Goal: Find specific page/section: Find specific page/section

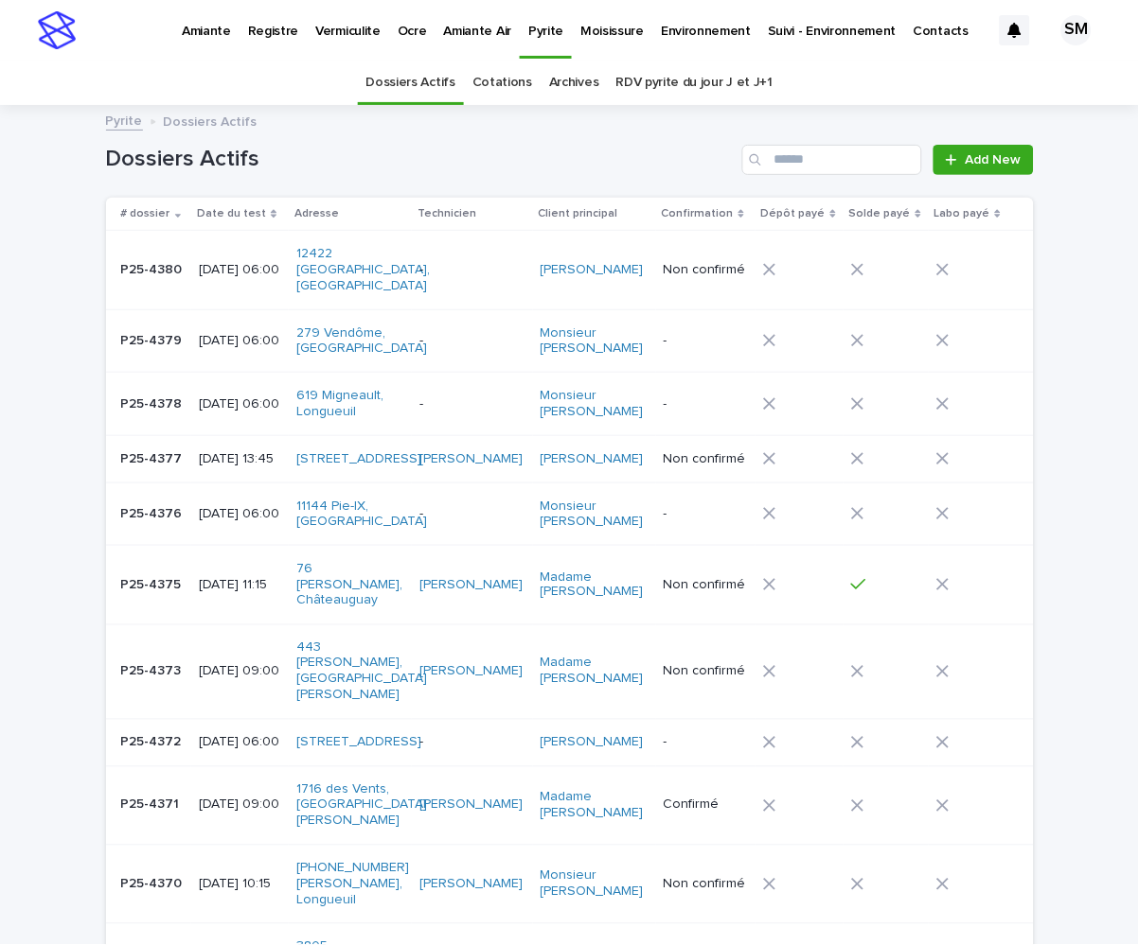
click at [551, 29] on div "Pyrite" at bounding box center [546, 20] width 52 height 40
click at [803, 148] on input "Search" at bounding box center [832, 160] width 180 height 30
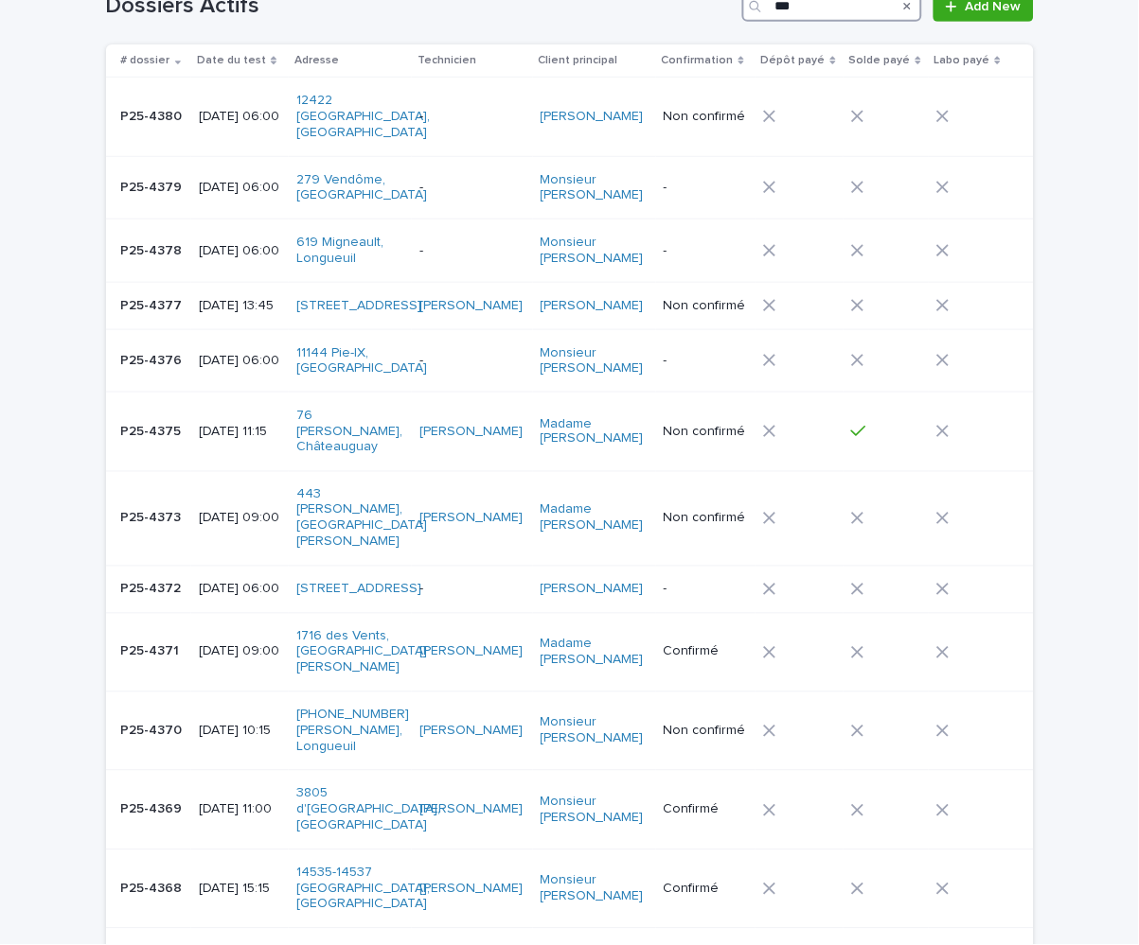
click at [804, 2] on input "***" at bounding box center [832, 6] width 180 height 30
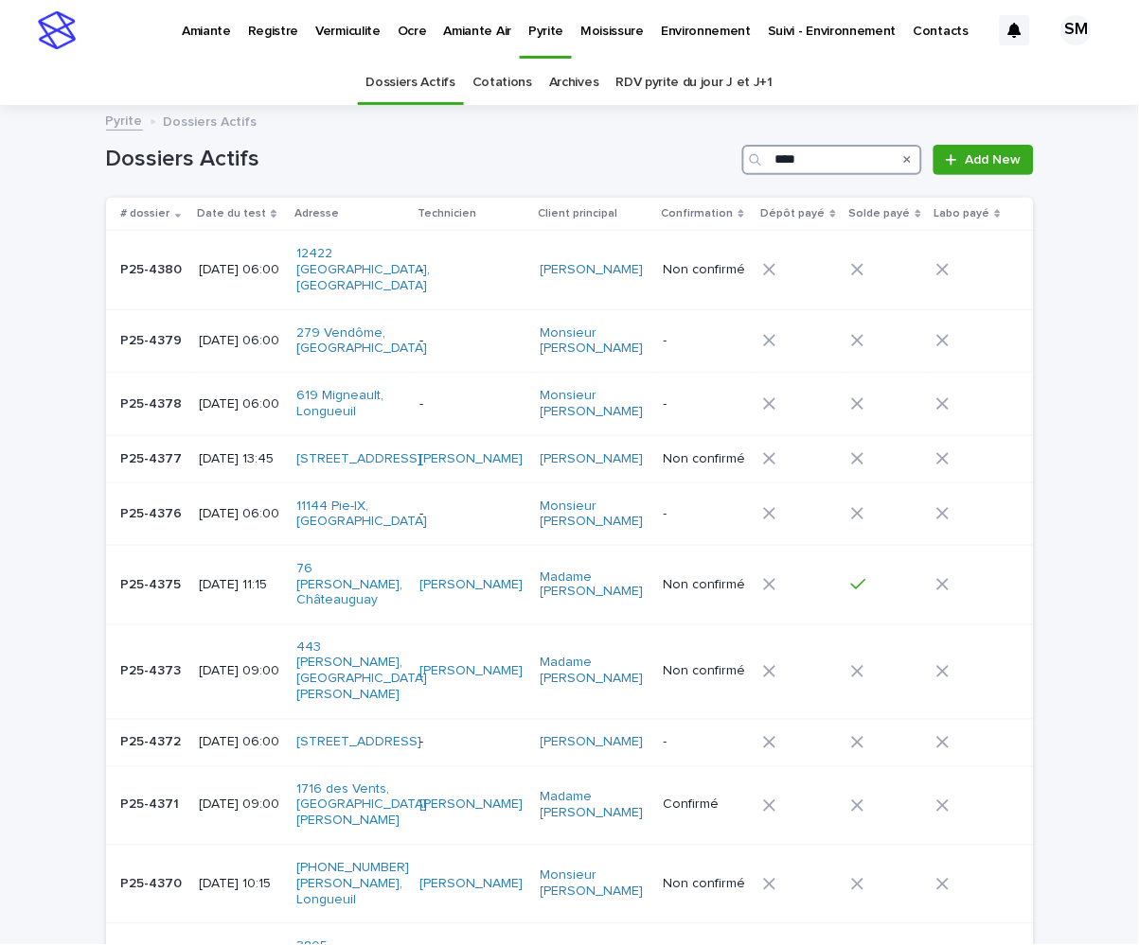
scroll to position [153, 0]
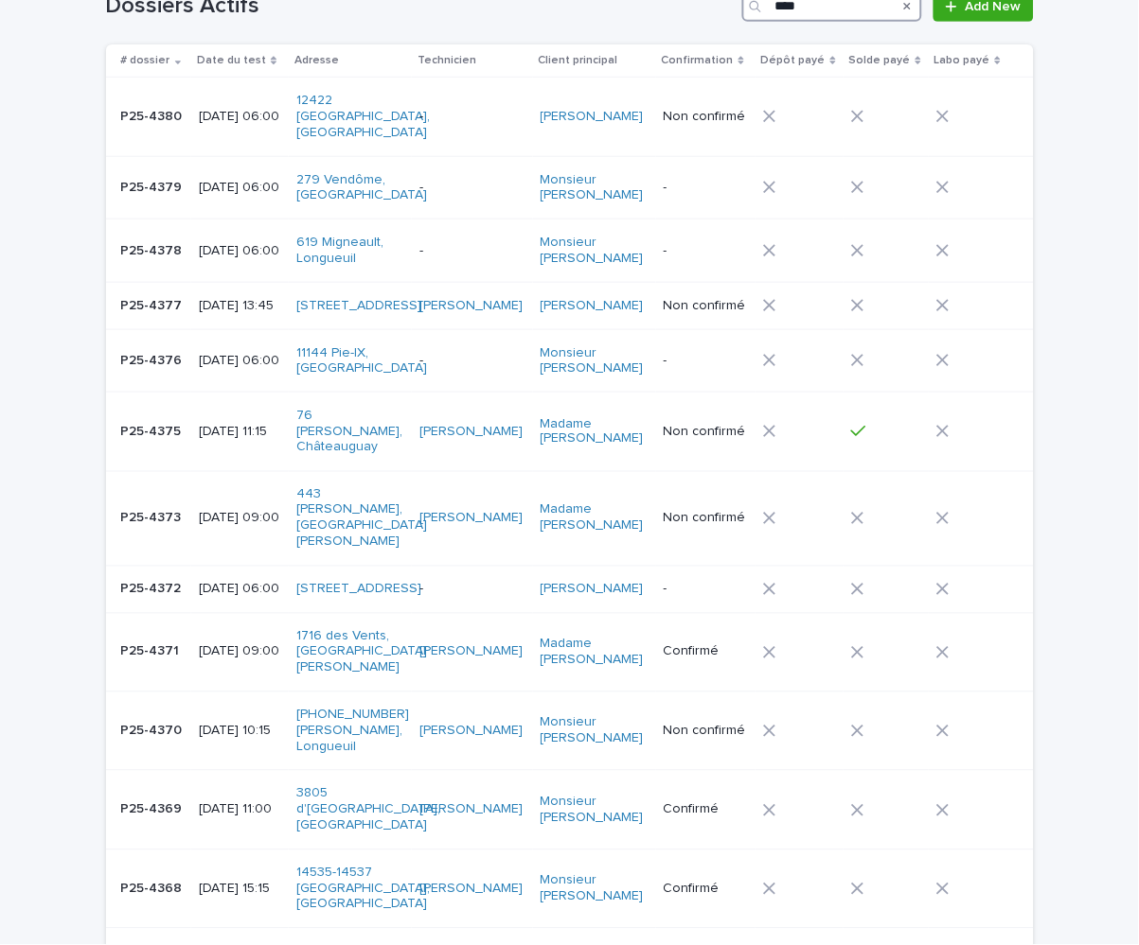
click at [824, 2] on input "****" at bounding box center [832, 6] width 180 height 30
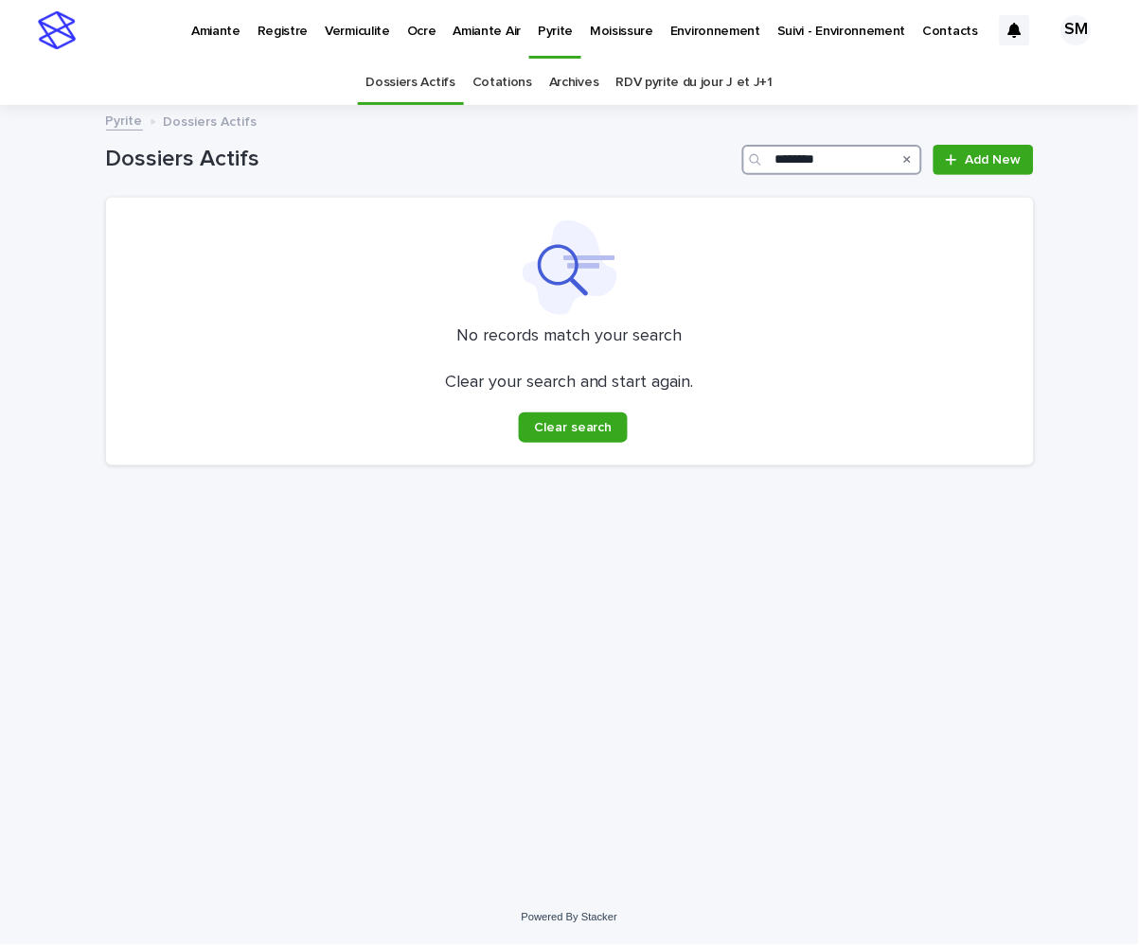
type input "********"
click at [508, 80] on link "Cotations" at bounding box center [502, 83] width 60 height 44
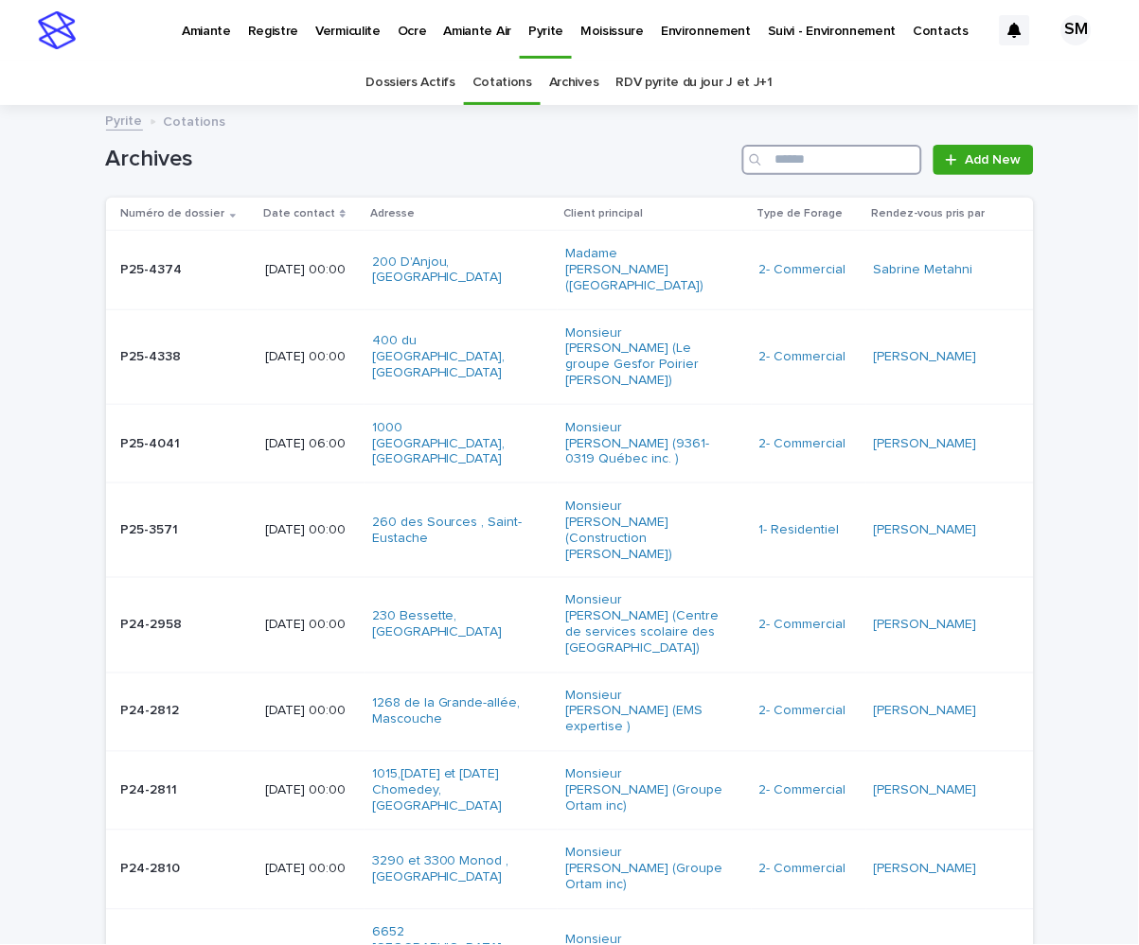
click at [821, 158] on input "Search" at bounding box center [832, 160] width 180 height 30
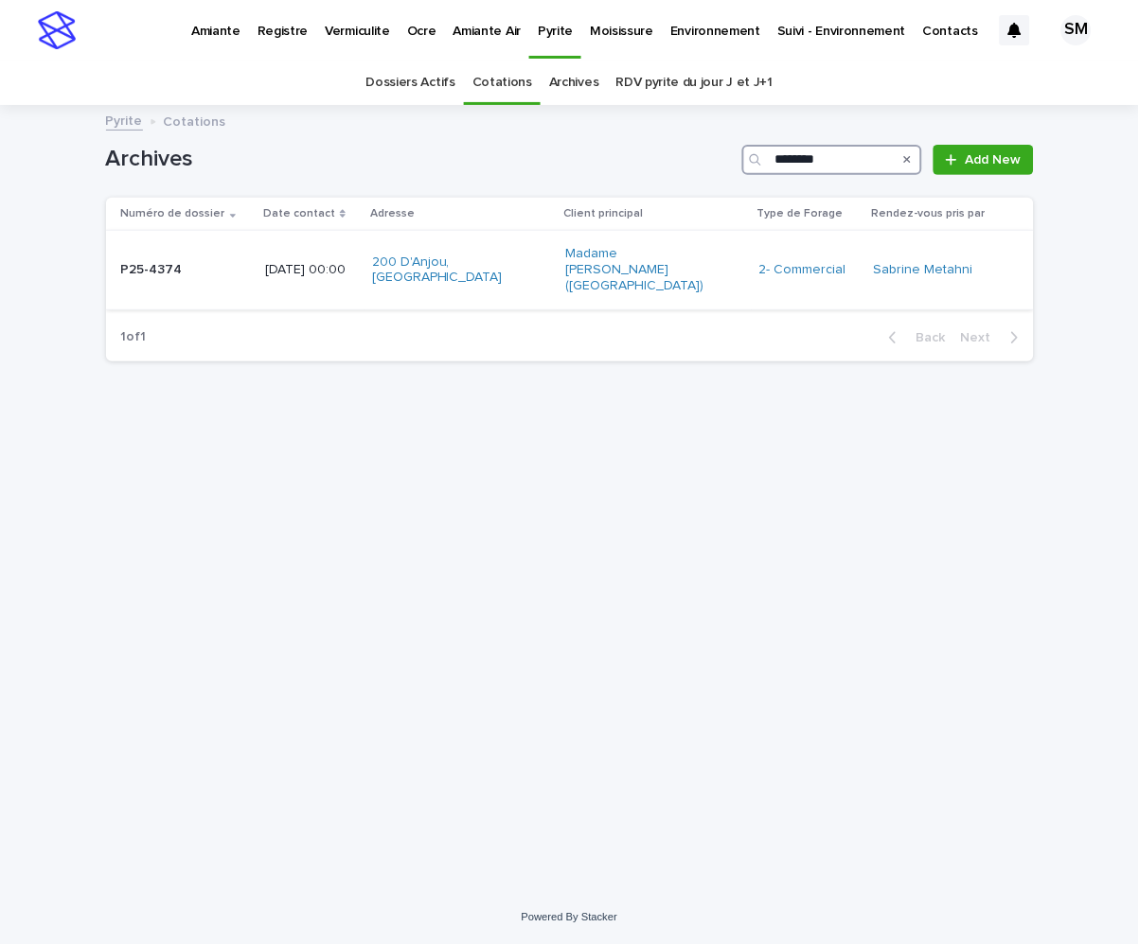
type input "********"
click at [154, 283] on td "P25-4374 P25-4374" at bounding box center [181, 270] width 151 height 79
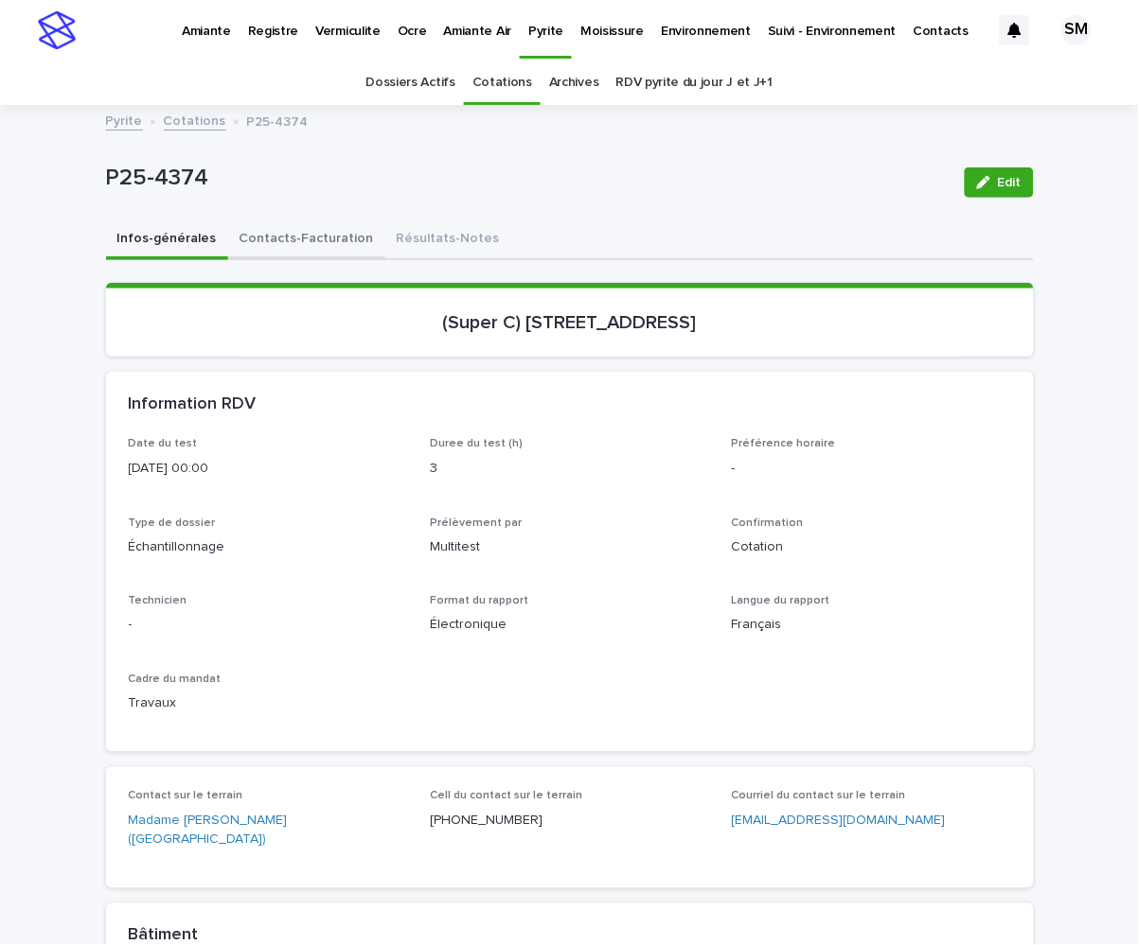
click at [274, 240] on button "Contacts-Facturation" at bounding box center [306, 241] width 157 height 40
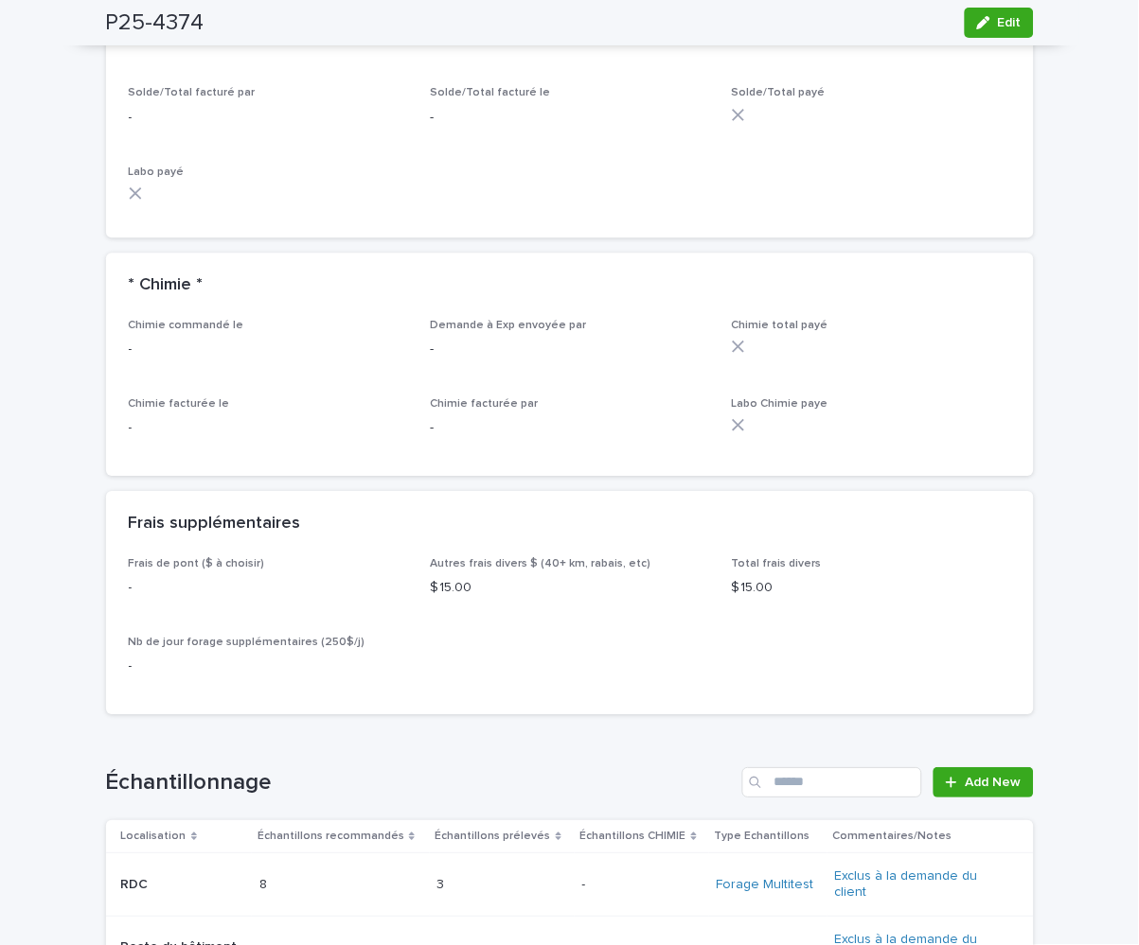
scroll to position [1762, 0]
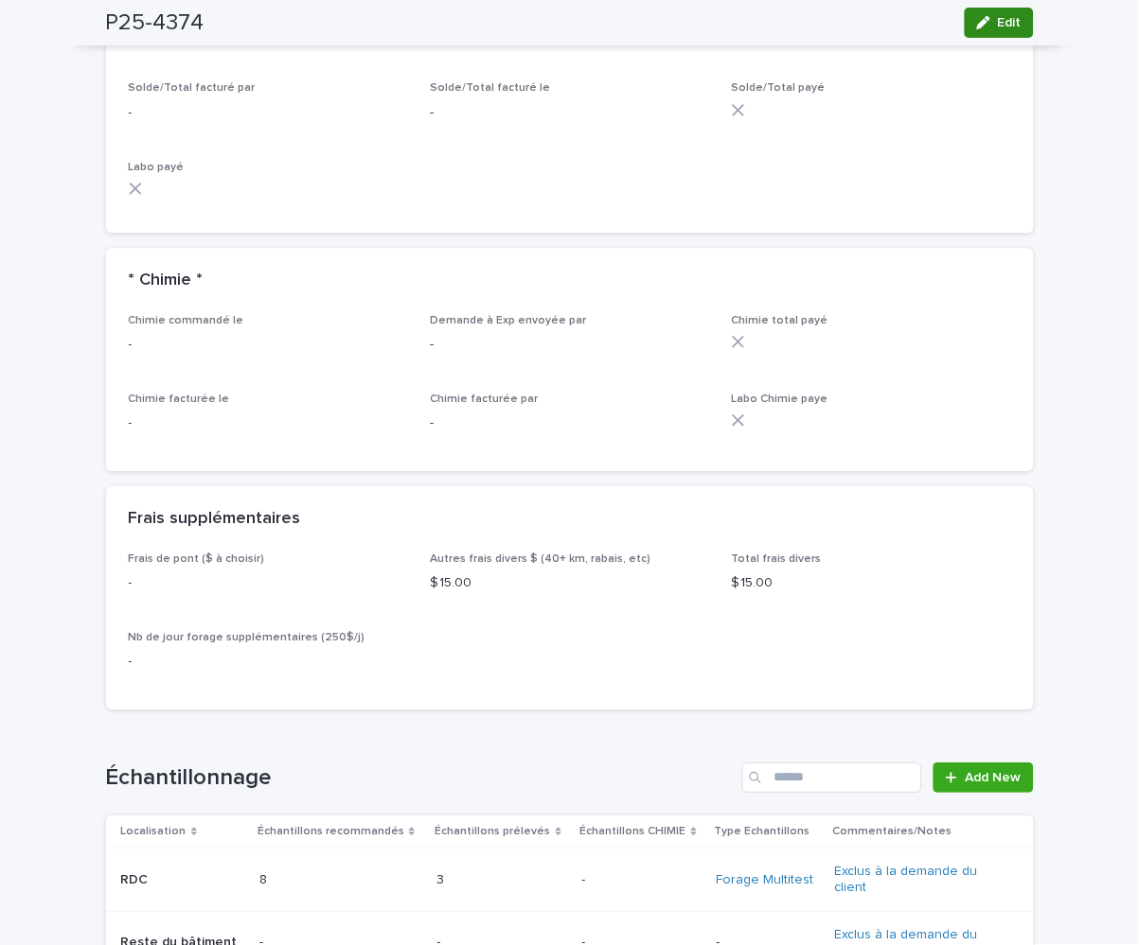
click at [981, 8] on button "Edit" at bounding box center [998, 23] width 69 height 30
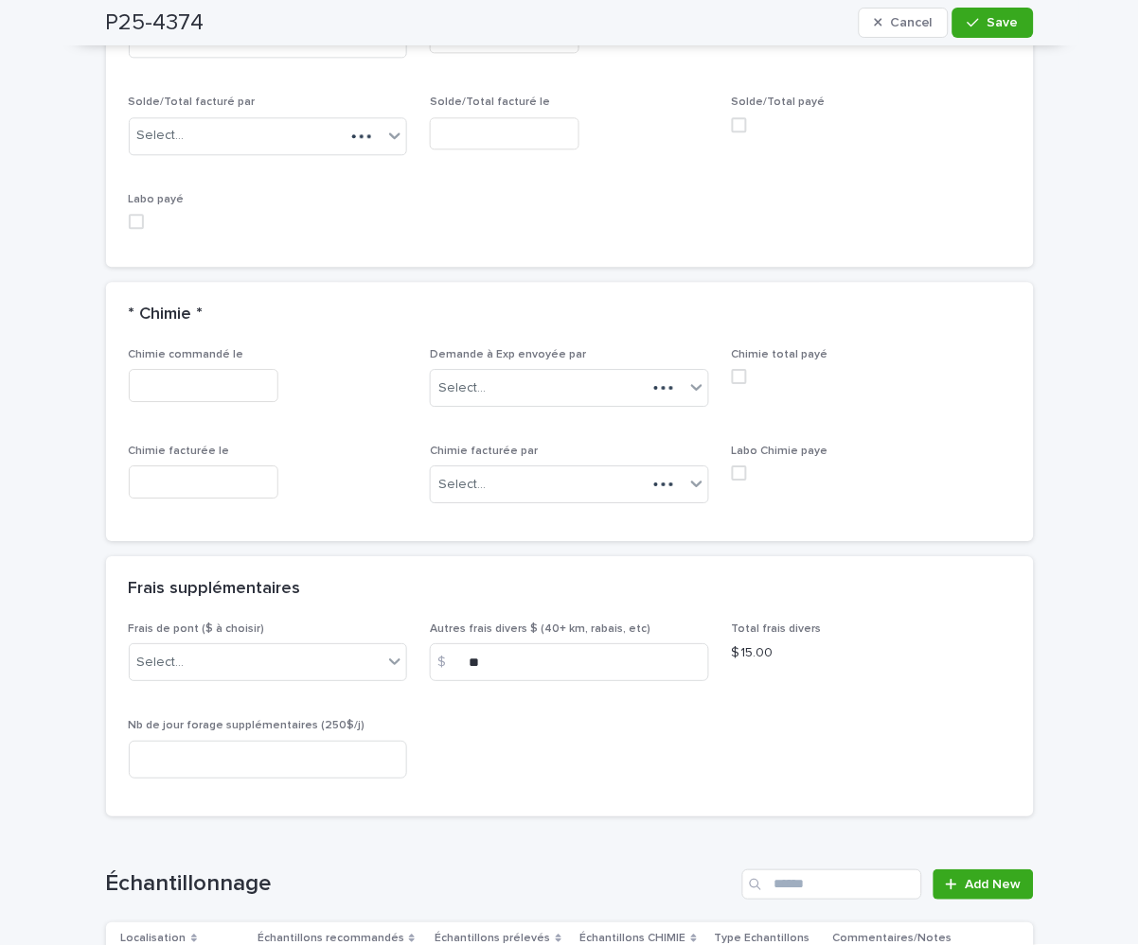
scroll to position [1921, 0]
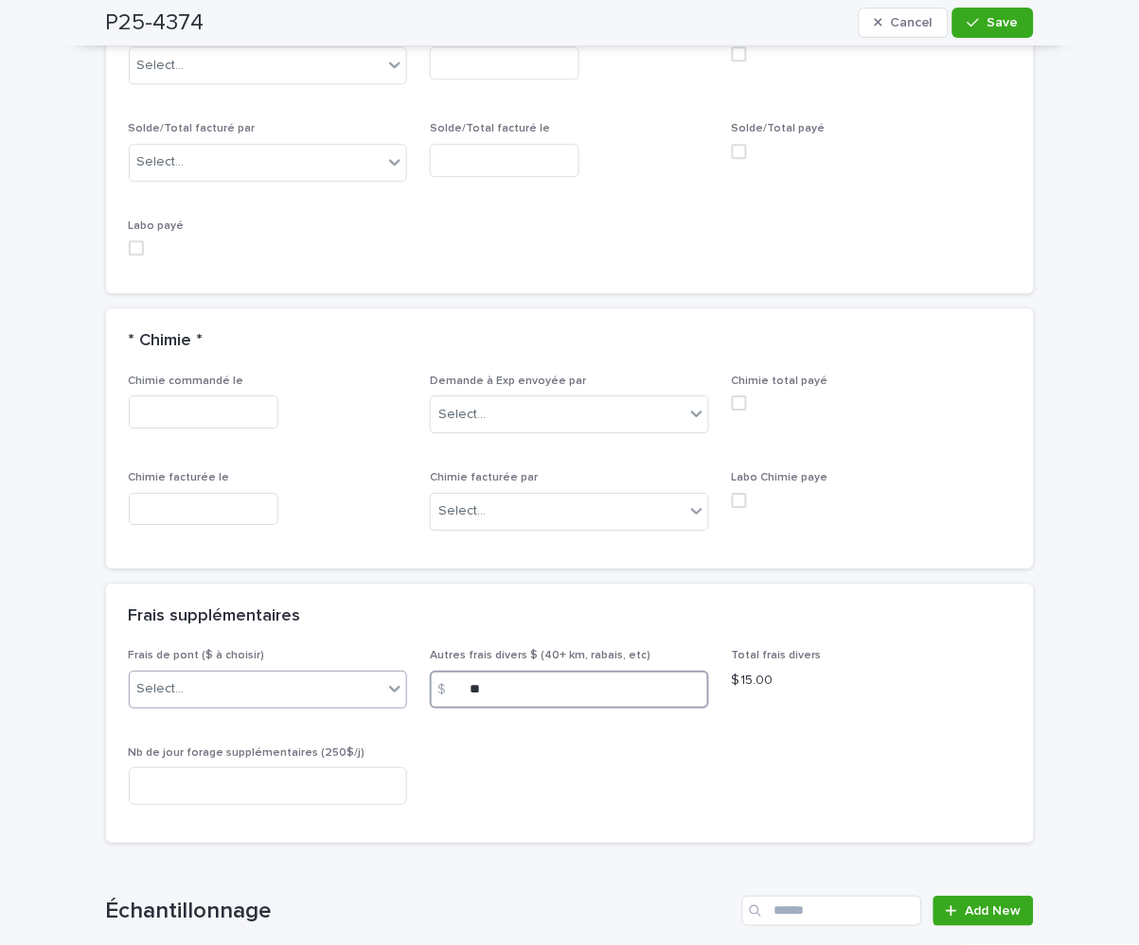
drag, startPoint x: 498, startPoint y: 685, endPoint x: 384, endPoint y: 706, distance: 115.5
click at [384, 706] on div "Frais de pont ($ à choisir) Select... Autres frais divers $ (40+ km, rabais, et…" at bounding box center [570, 734] width 882 height 171
type input "***"
click at [959, 14] on button "Save" at bounding box center [992, 23] width 80 height 30
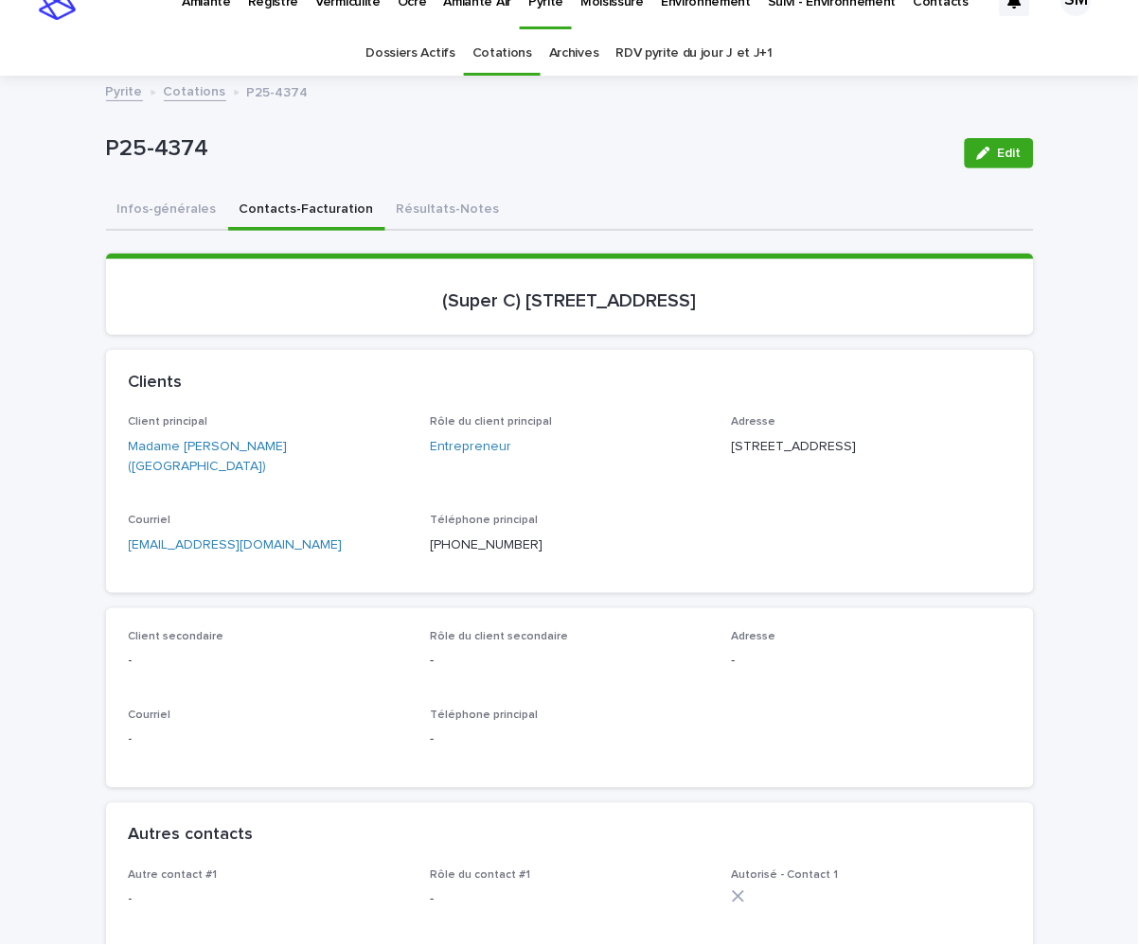
scroll to position [7, 0]
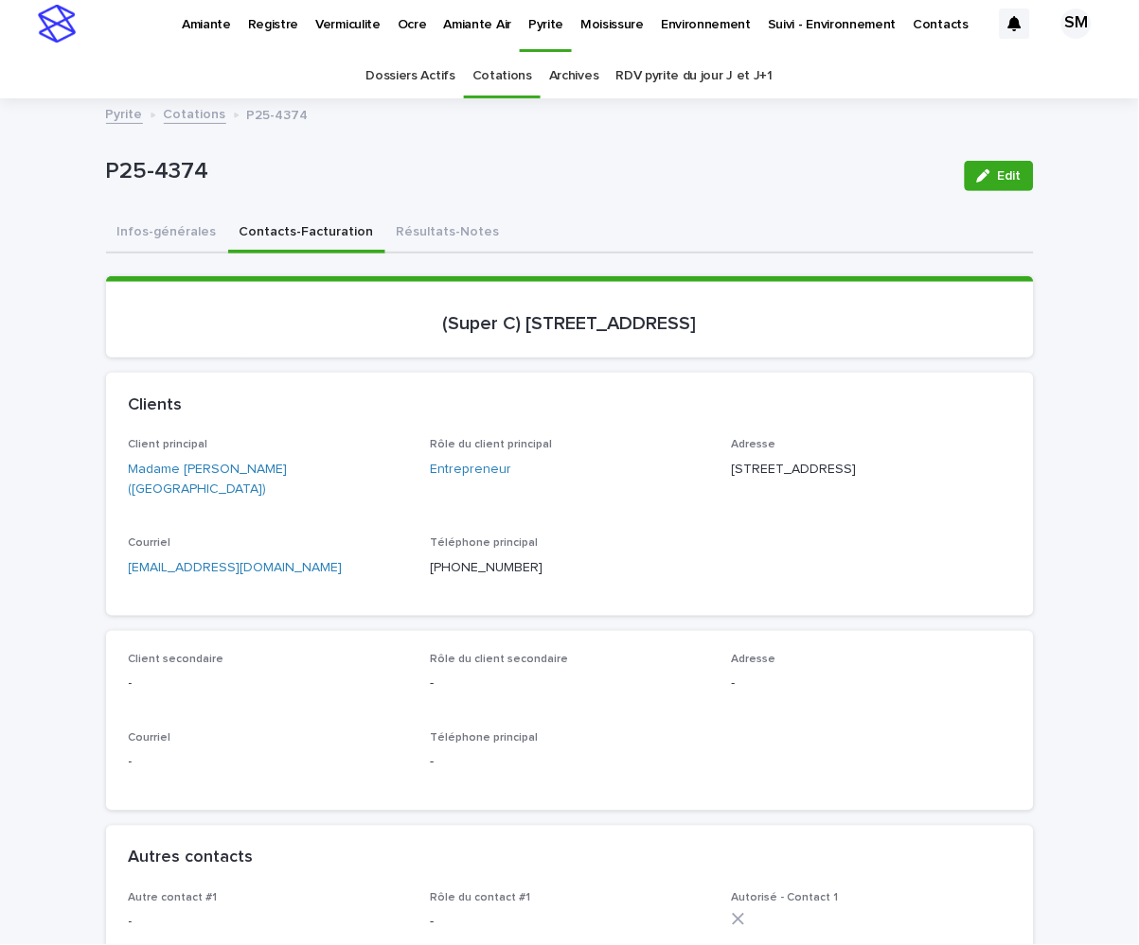
click at [403, 229] on button "Résultats-Notes" at bounding box center [448, 234] width 126 height 40
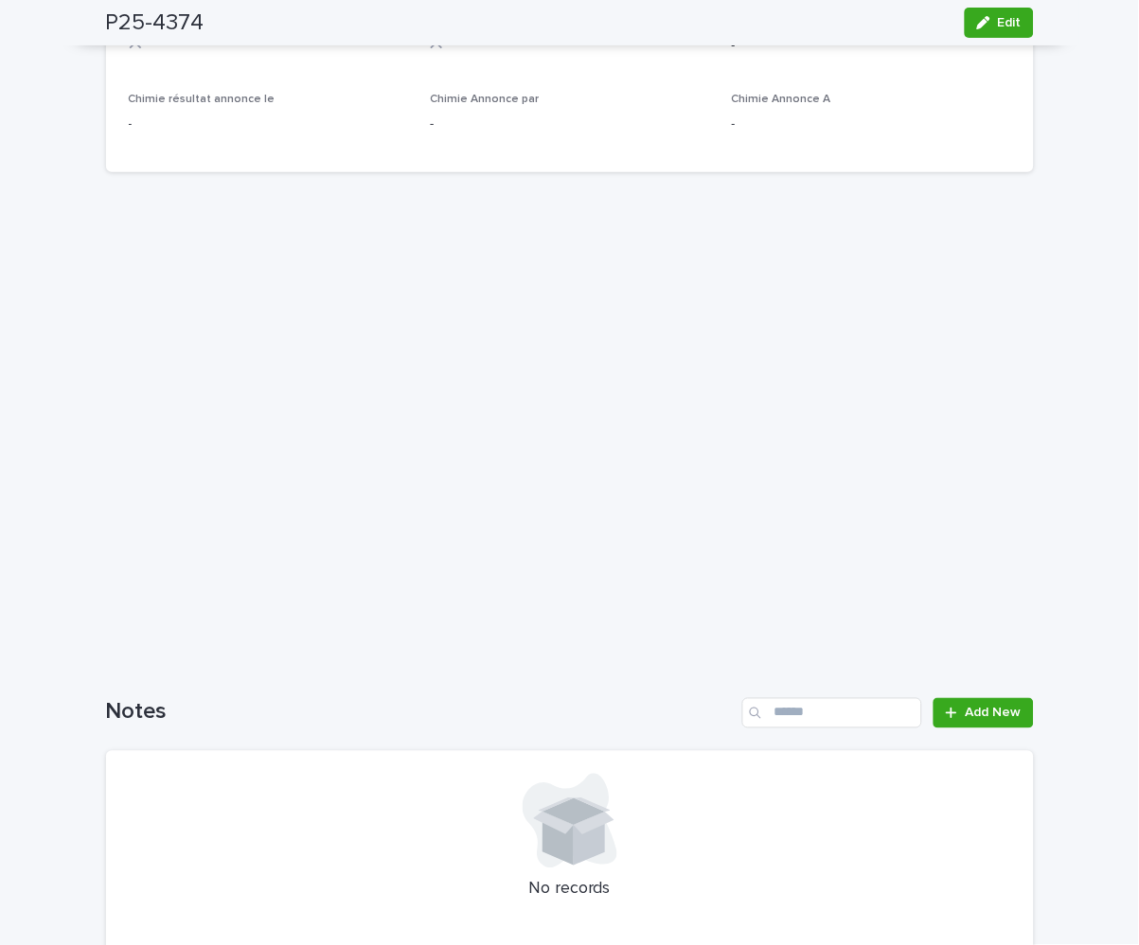
scroll to position [1168, 0]
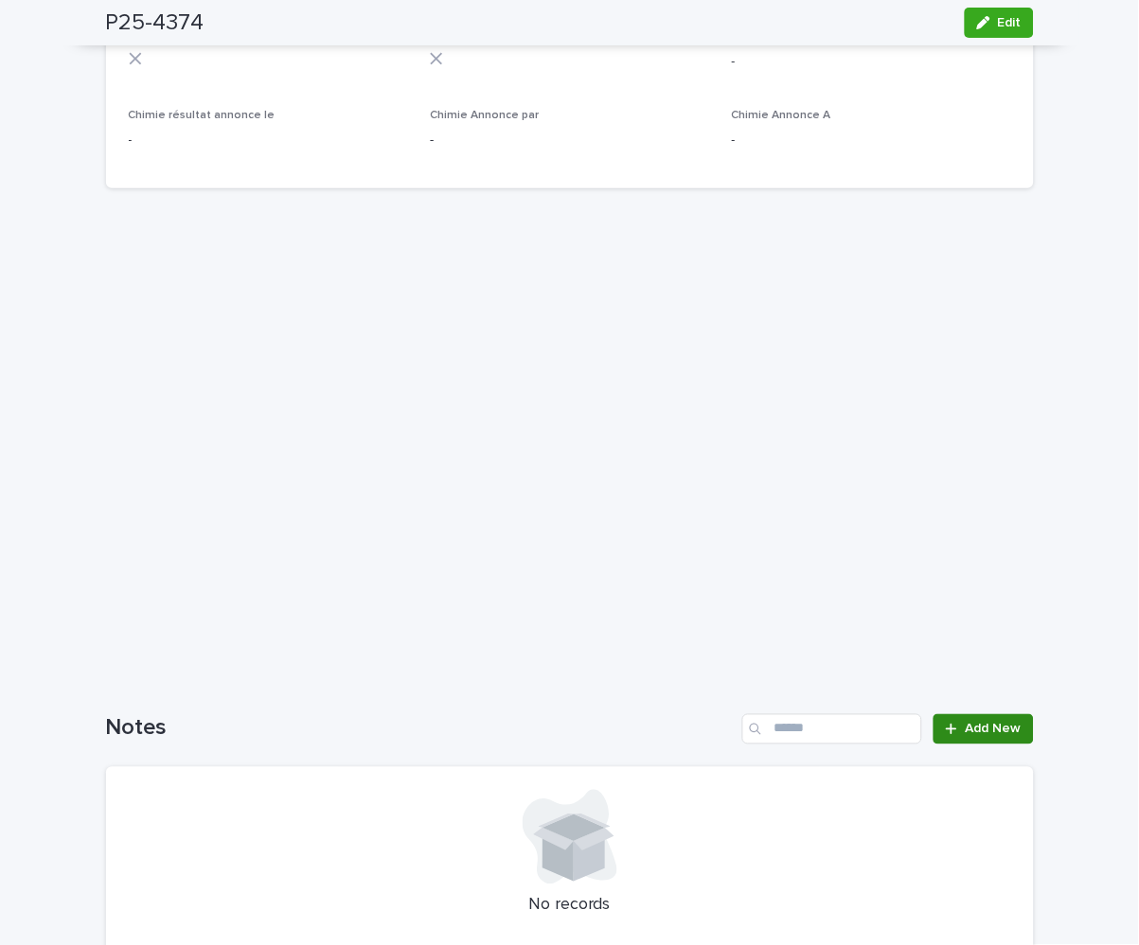
click at [946, 728] on icon at bounding box center [951, 729] width 10 height 10
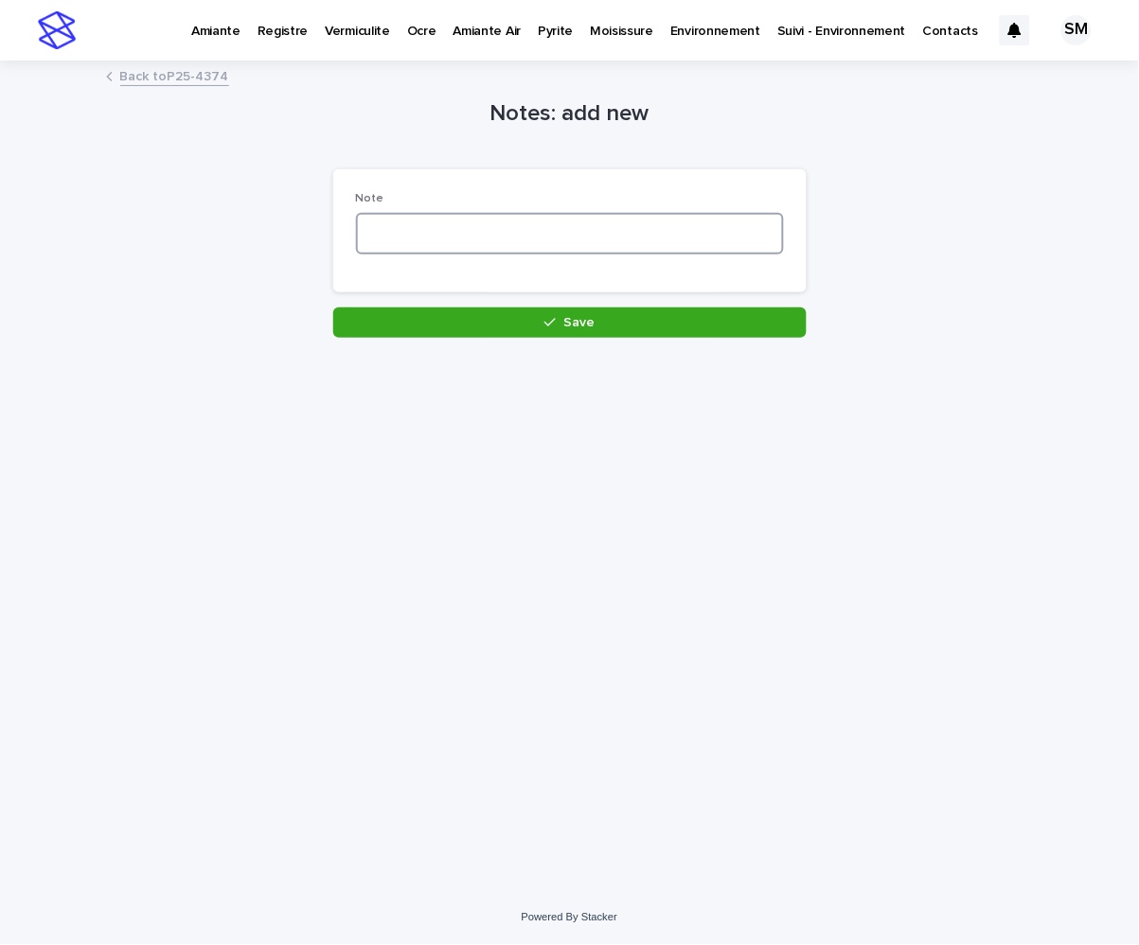
click at [413, 238] on textarea at bounding box center [570, 234] width 428 height 42
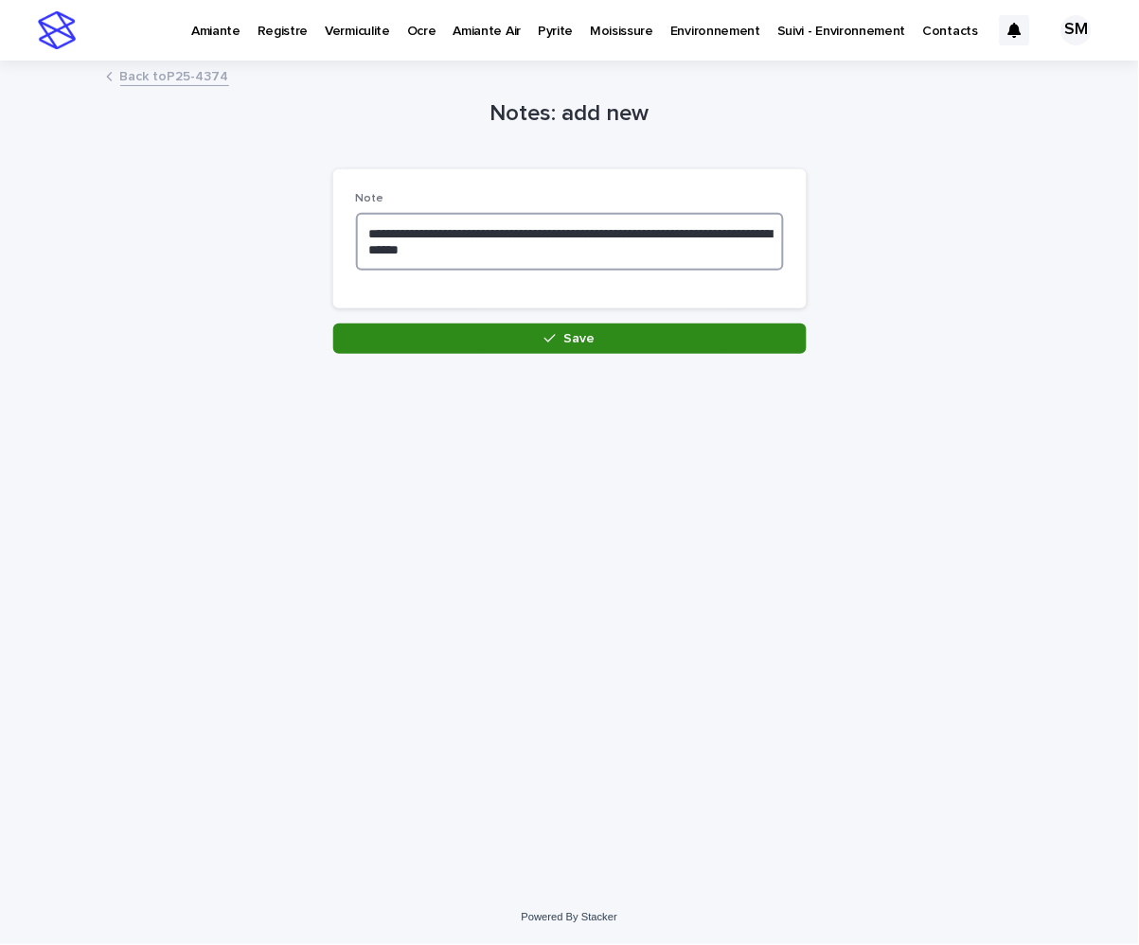
type textarea "**********"
click at [580, 332] on span "Save" at bounding box center [578, 338] width 31 height 13
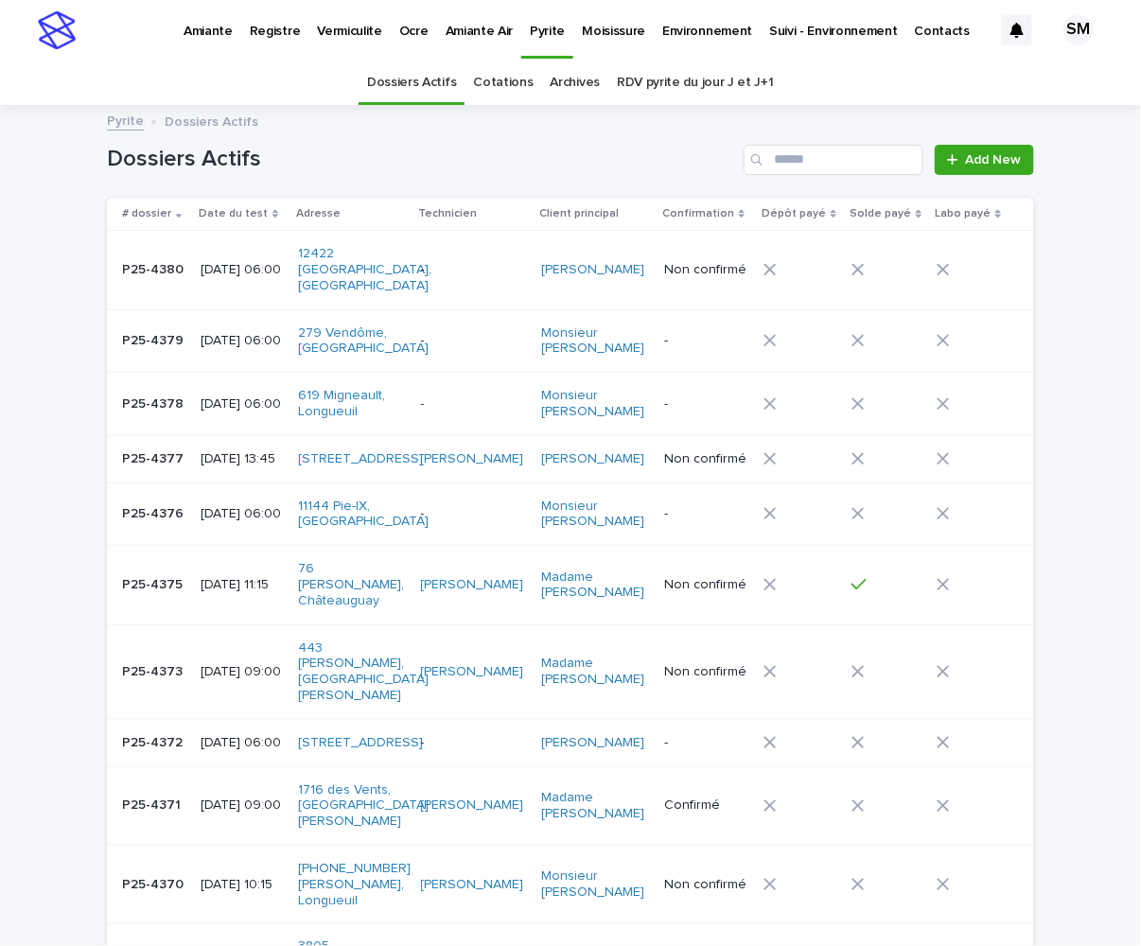
click at [982, 100] on div "Dossiers Actifs Cotations Archives RDV pyrite du jour J et J+1" at bounding box center [570, 83] width 1141 height 44
click at [680, 23] on p "Environnement" at bounding box center [708, 20] width 90 height 40
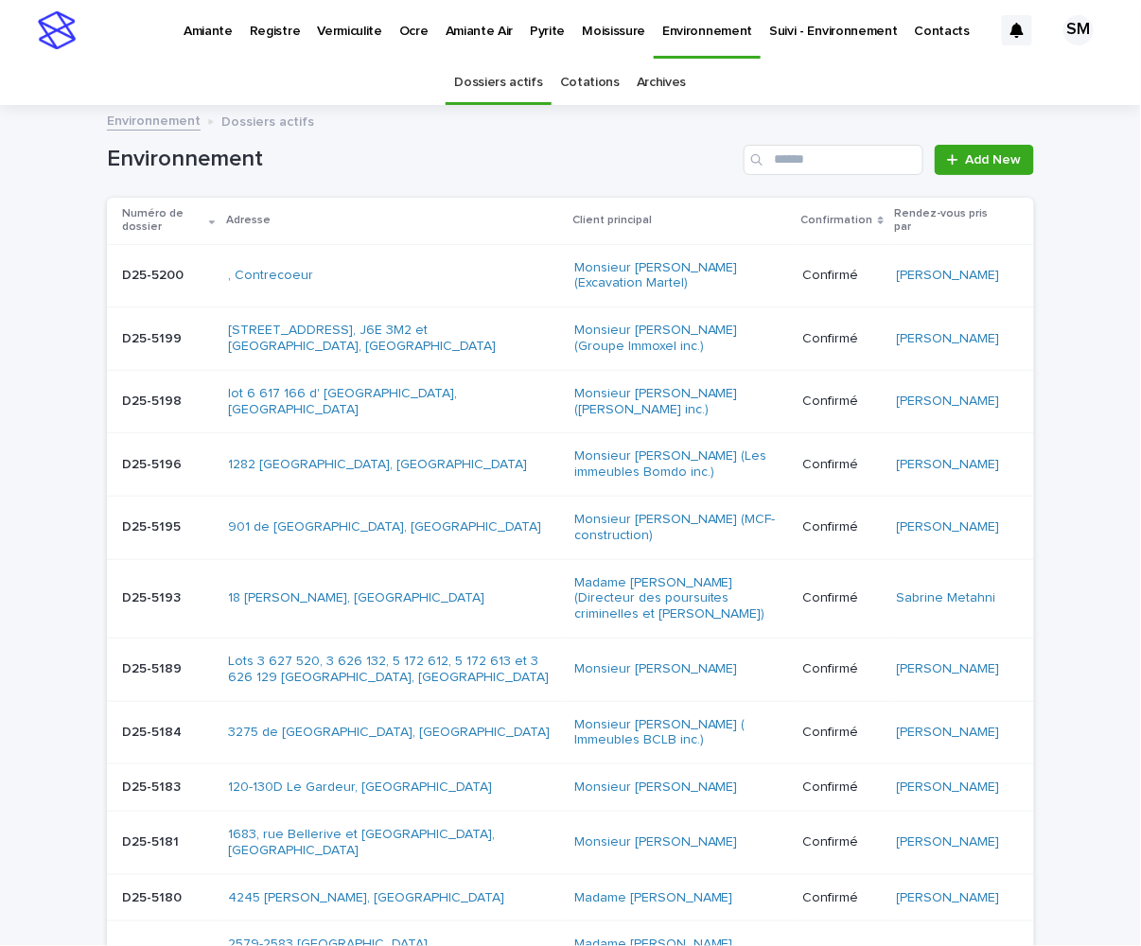
click at [637, 84] on link "Archives" at bounding box center [662, 83] width 50 height 44
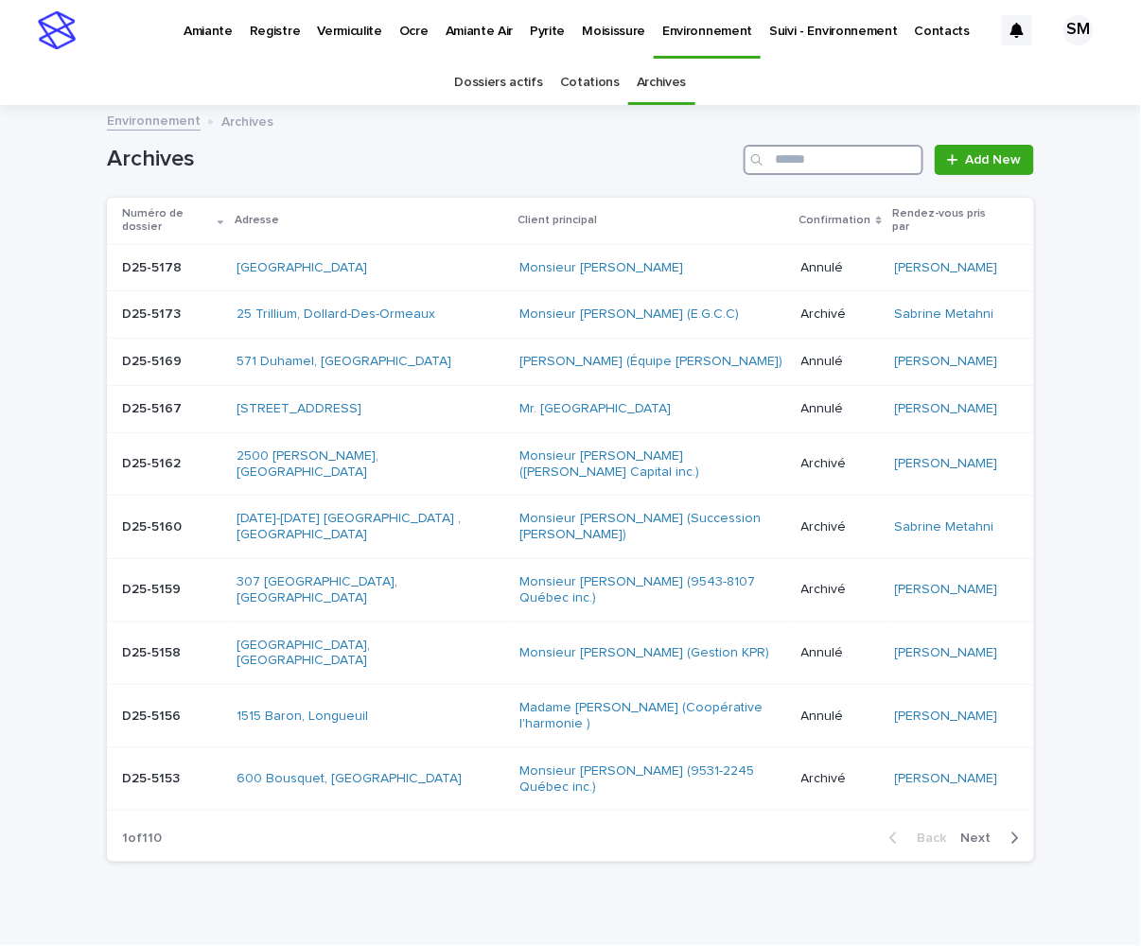
click at [773, 164] on input "Search" at bounding box center [834, 160] width 180 height 30
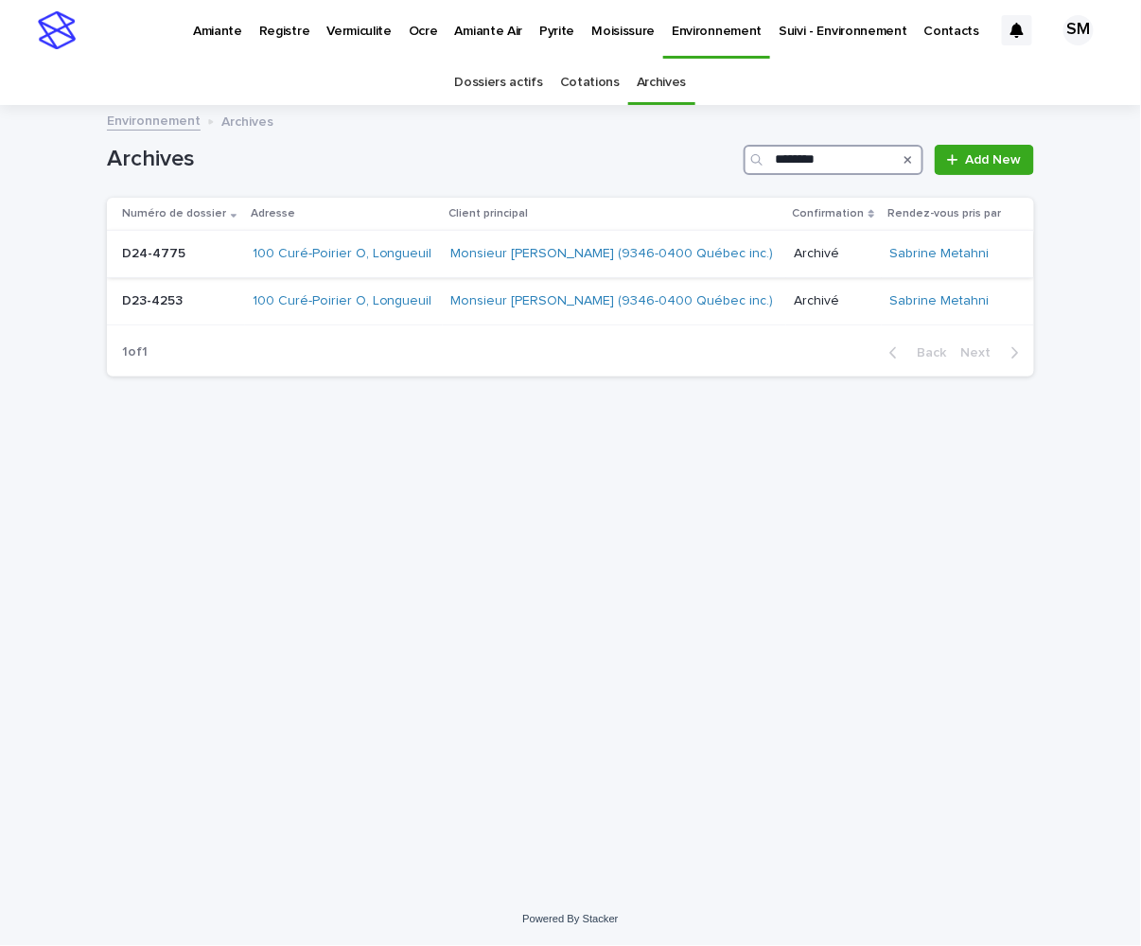
type input "********"
click at [147, 278] on td "D24-4775 D24-4775" at bounding box center [176, 254] width 138 height 47
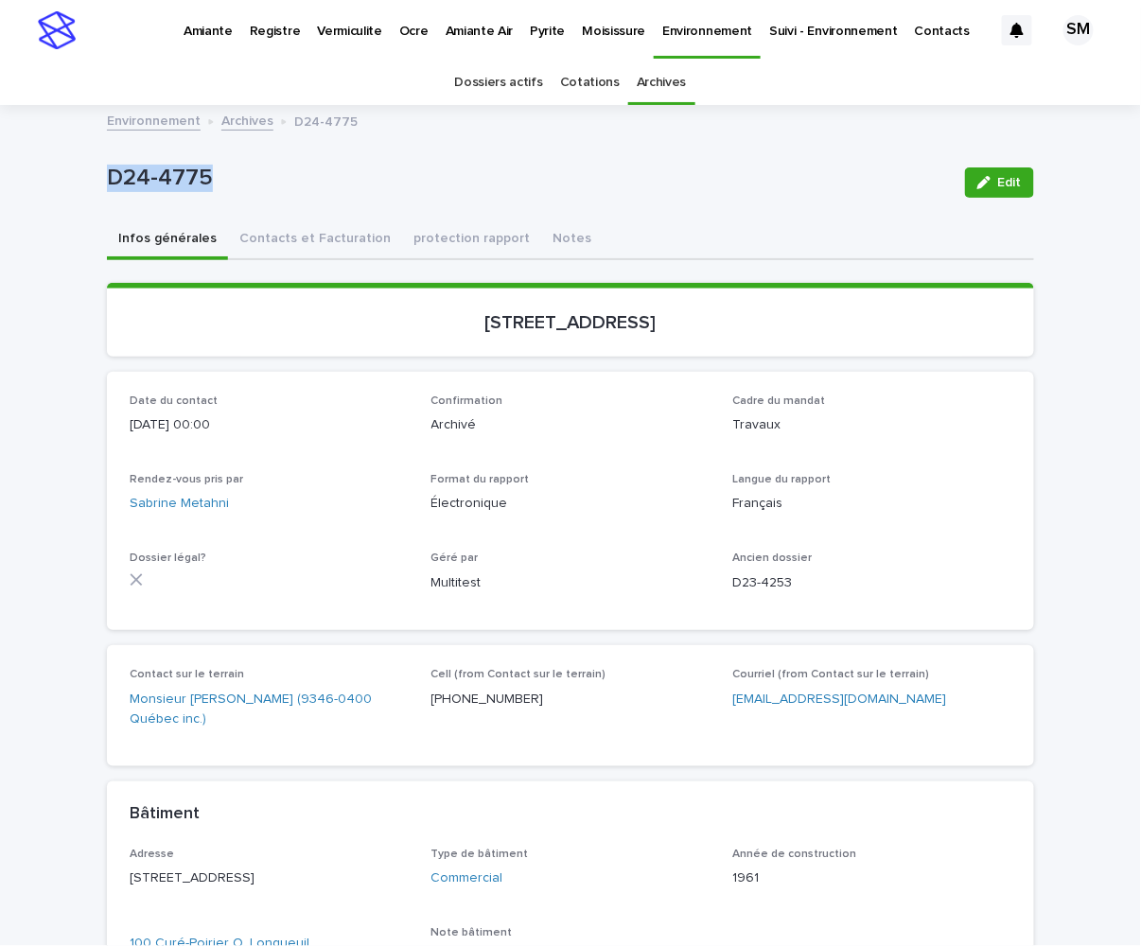
drag, startPoint x: 242, startPoint y: 183, endPoint x: 63, endPoint y: 183, distance: 178.9
click at [63, 183] on div "Loading... Saving… Loading... Saving… D24-4775 Edit D24-4775 Edit Sorry, there …" at bounding box center [570, 709] width 1141 height 1204
copy p "D24-4775"
click at [256, 229] on button "Contacts et Facturation" at bounding box center [315, 241] width 174 height 40
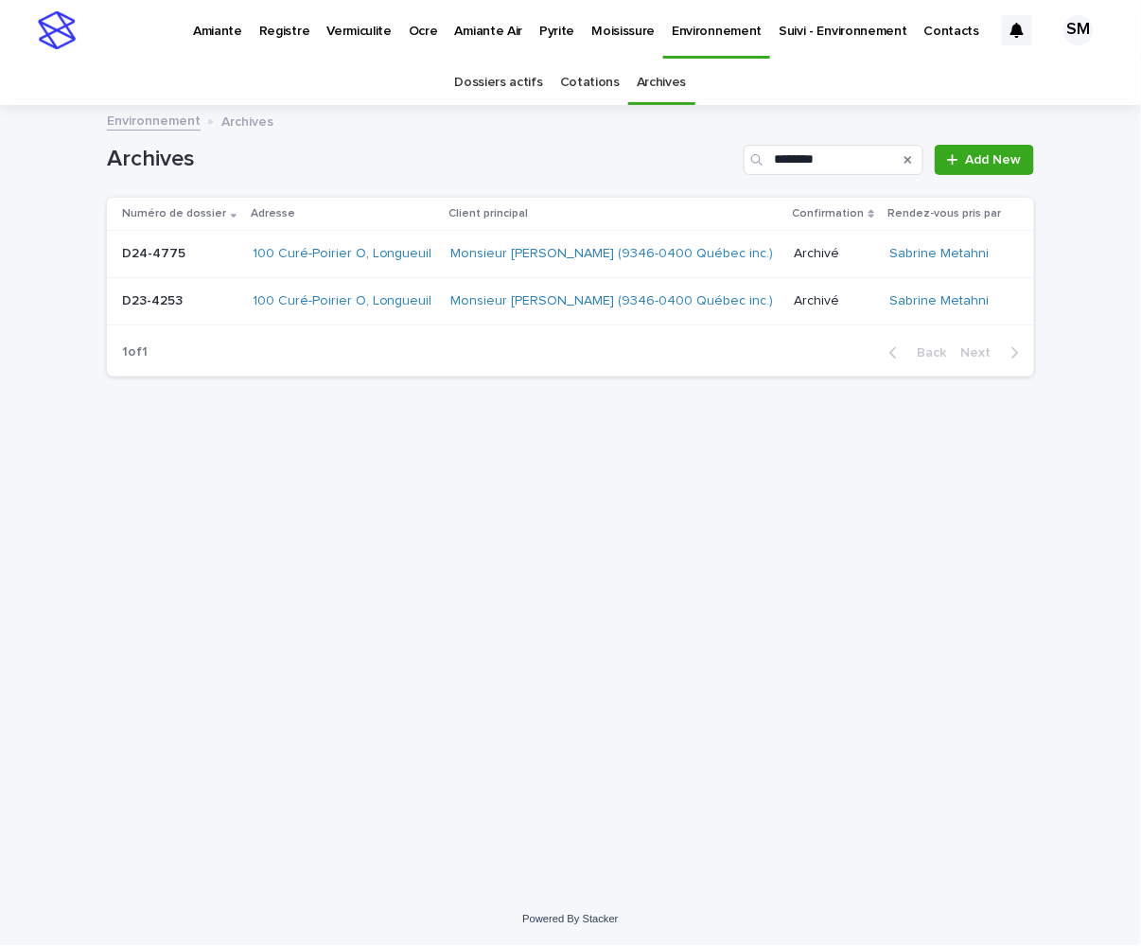
click at [154, 325] on td "D23-4253 D23-4253" at bounding box center [176, 300] width 138 height 47
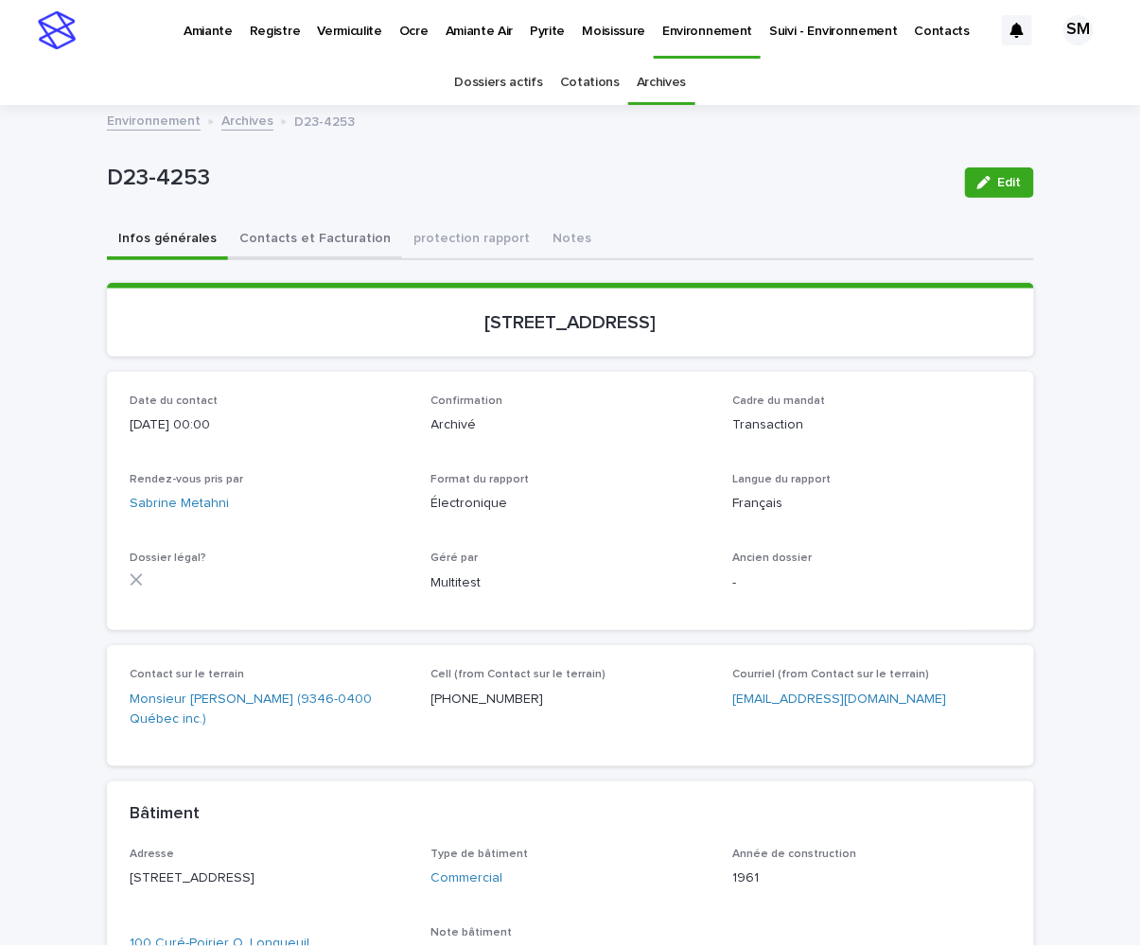
click at [315, 232] on button "Contacts et Facturation" at bounding box center [315, 241] width 174 height 40
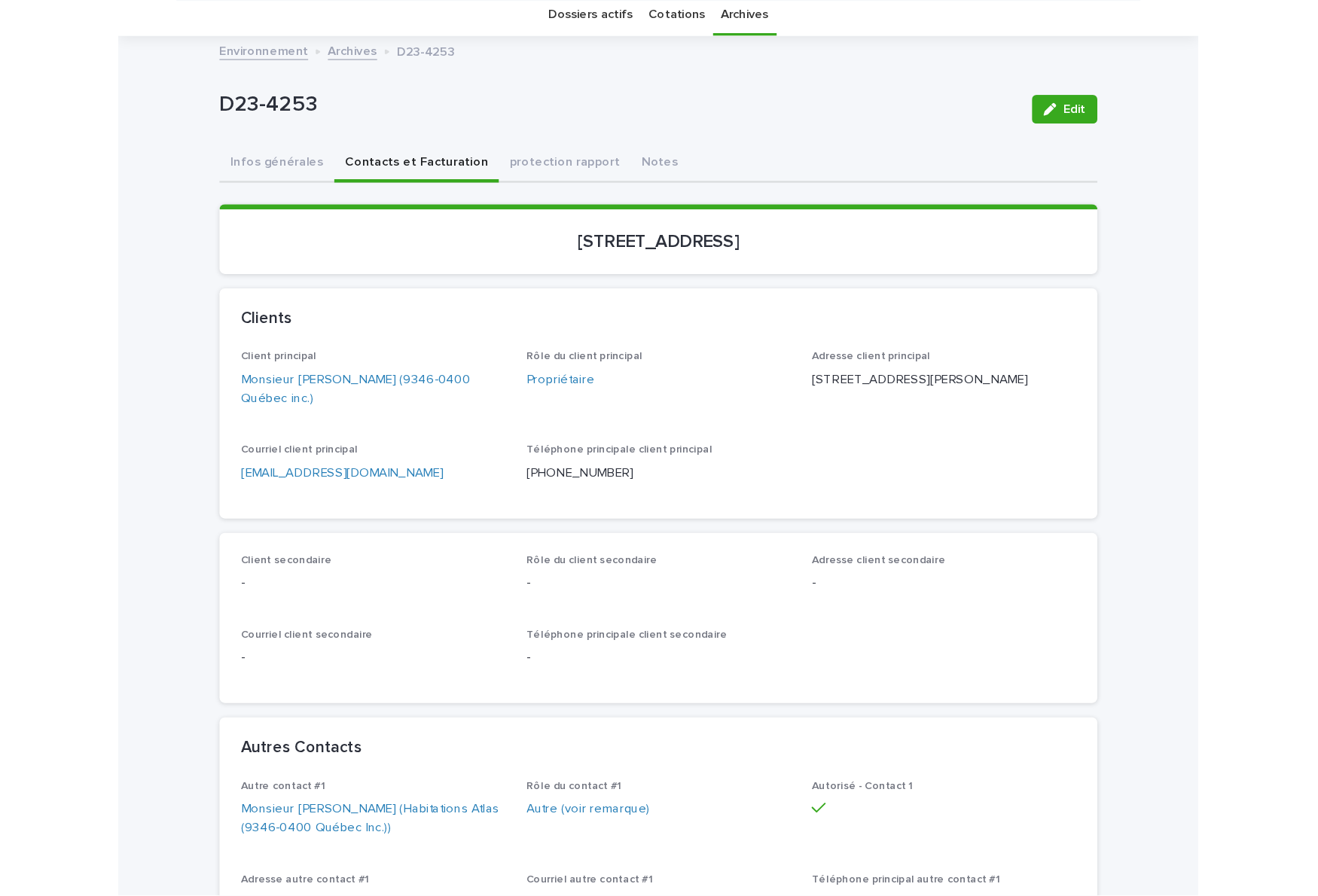
scroll to position [48, 0]
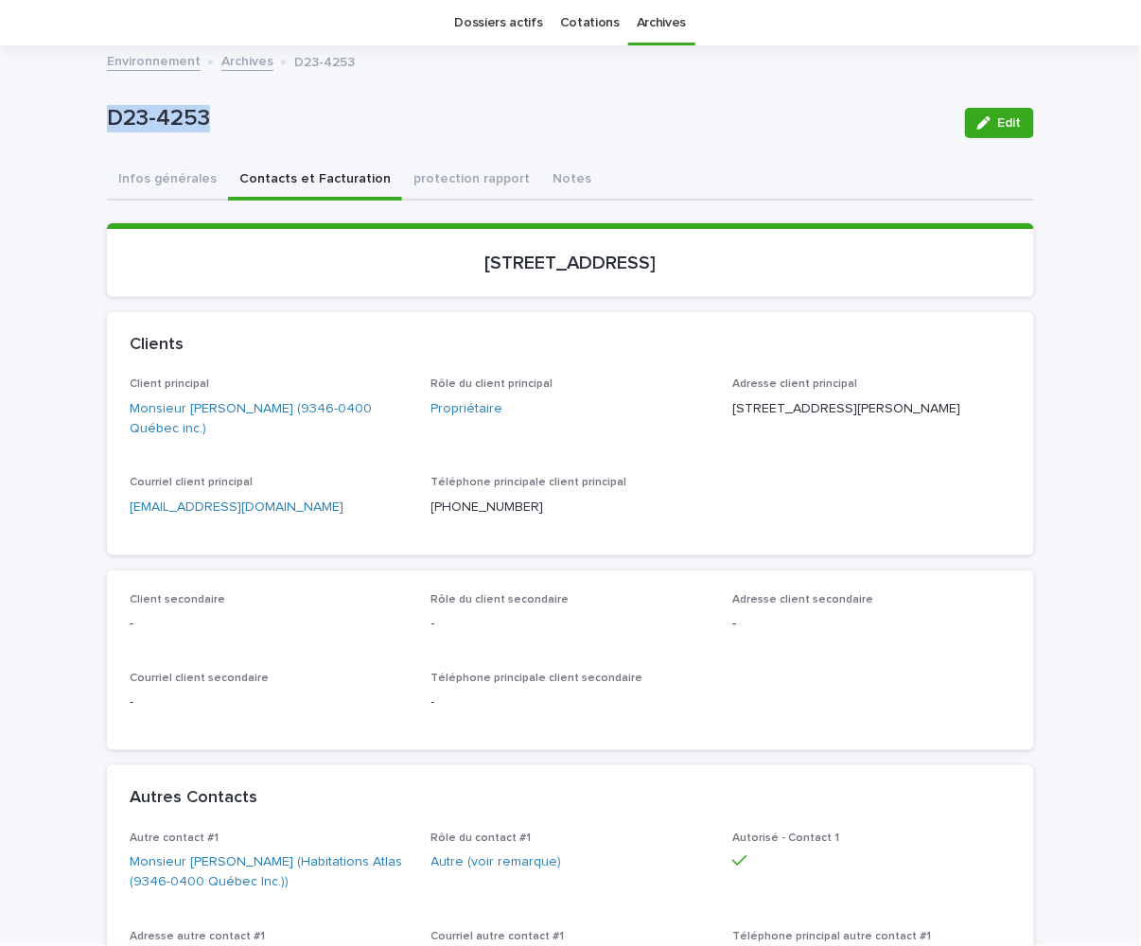
drag, startPoint x: 208, startPoint y: 119, endPoint x: 47, endPoint y: 101, distance: 161.9
drag, startPoint x: 97, startPoint y: 115, endPoint x: 146, endPoint y: 130, distance: 51.5
click at [146, 130] on p "D23-4253" at bounding box center [528, 118] width 843 height 27
drag, startPoint x: 790, startPoint y: 268, endPoint x: 376, endPoint y: 273, distance: 414.6
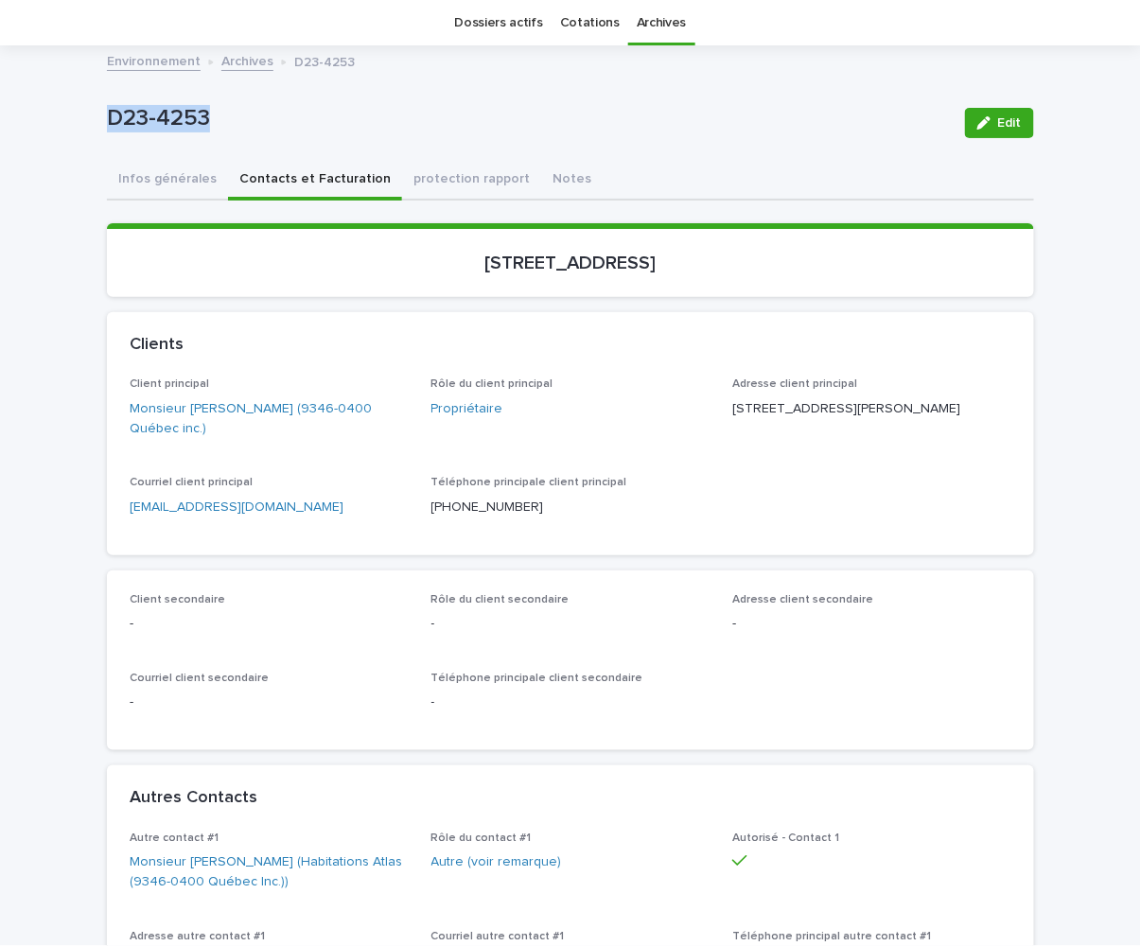
click at [376, 273] on section "[STREET_ADDRESS]" at bounding box center [571, 260] width 928 height 74
drag, startPoint x: 427, startPoint y: 259, endPoint x: 182, endPoint y: 274, distance: 245.6
click at [182, 274] on section "[STREET_ADDRESS]" at bounding box center [571, 260] width 928 height 74
copy p "[STREET_ADDRESS]"
click at [994, 875] on div "Autorisé - Contact 1" at bounding box center [872, 858] width 279 height 53
